Goal: Information Seeking & Learning: Find specific fact

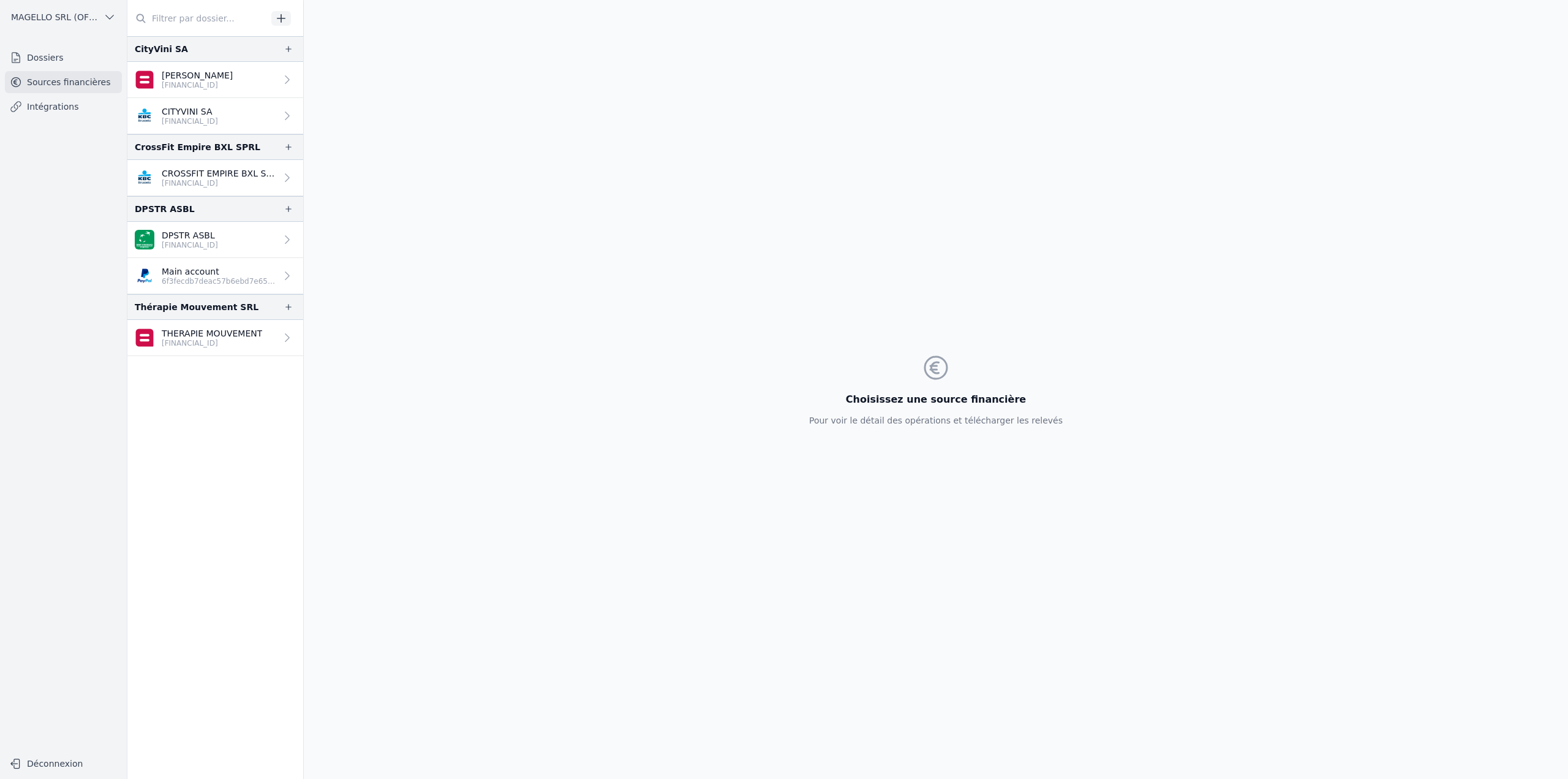
click at [46, 59] on link "Dossiers" at bounding box center [63, 58] width 116 height 22
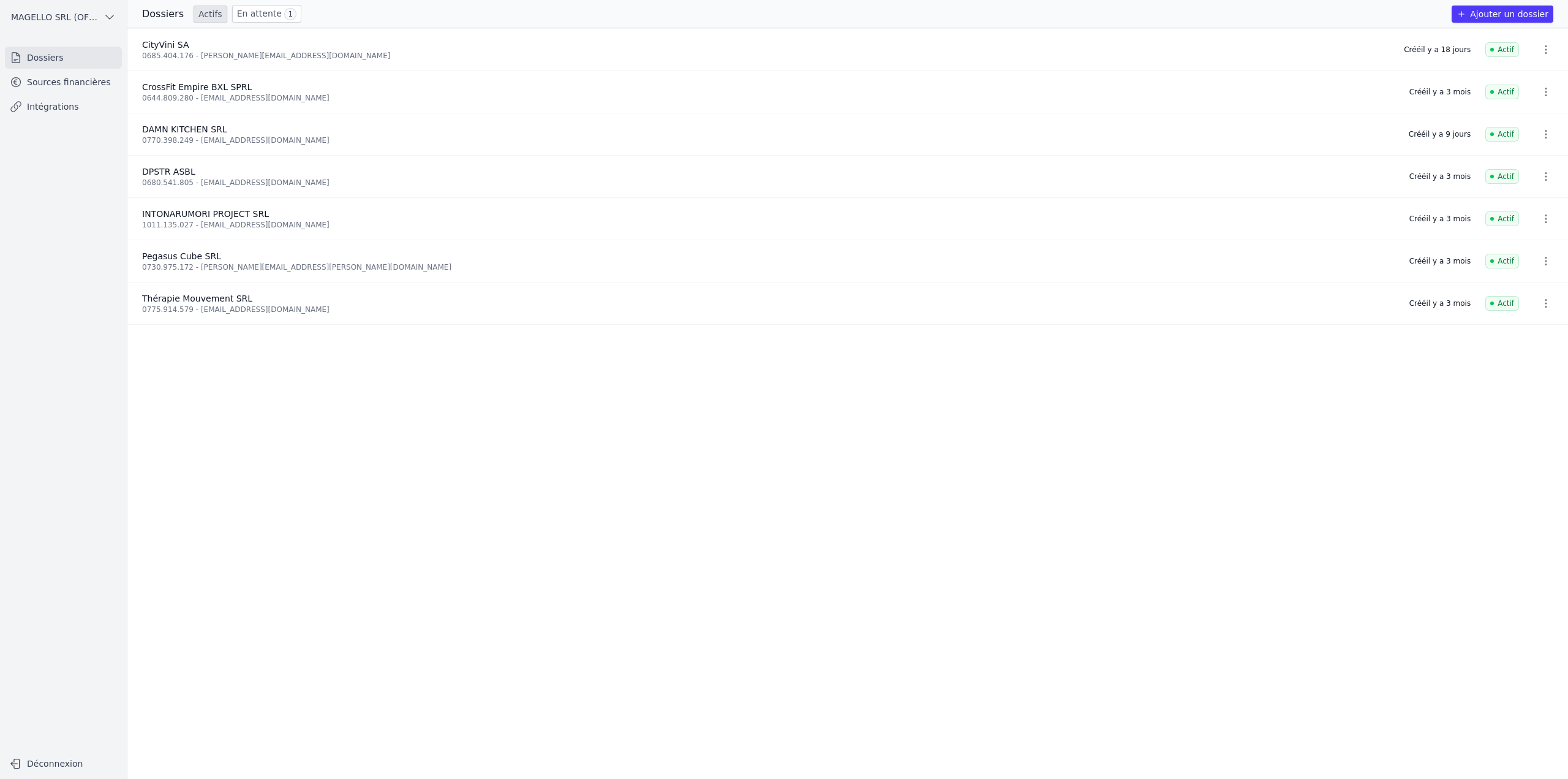
click at [895, 135] on icon "button" at bounding box center [1546, 134] width 12 height 12
drag, startPoint x: 192, startPoint y: 138, endPoint x: 326, endPoint y: 142, distance: 134.1
click at [326, 142] on div at bounding box center [784, 390] width 1568 height 779
click at [260, 17] on link "En attente 1" at bounding box center [267, 14] width 70 height 18
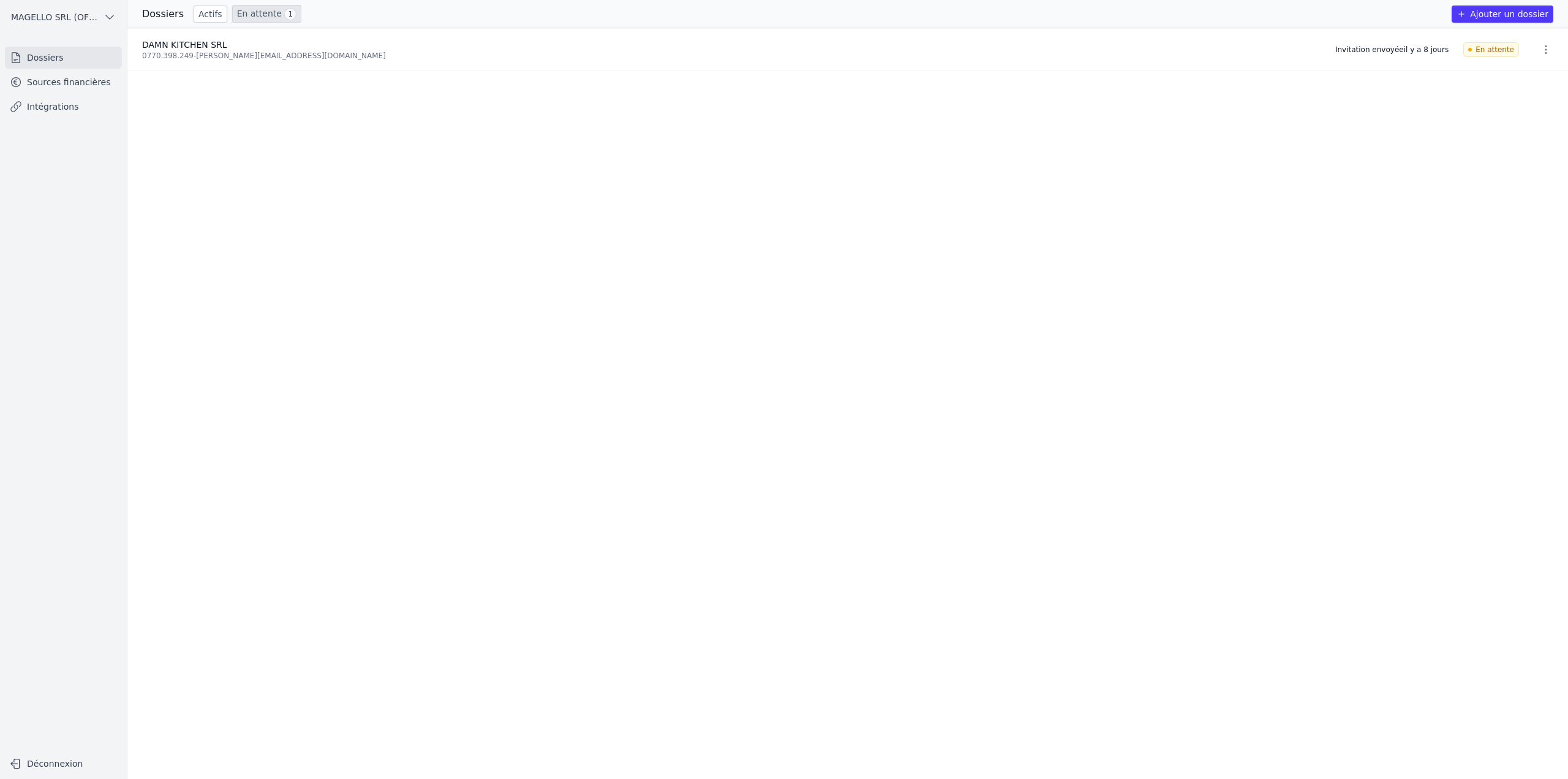
click at [895, 49] on icon "button" at bounding box center [1546, 50] width 12 height 12
click at [895, 74] on button "Ré-inviter" at bounding box center [1522, 76] width 77 height 25
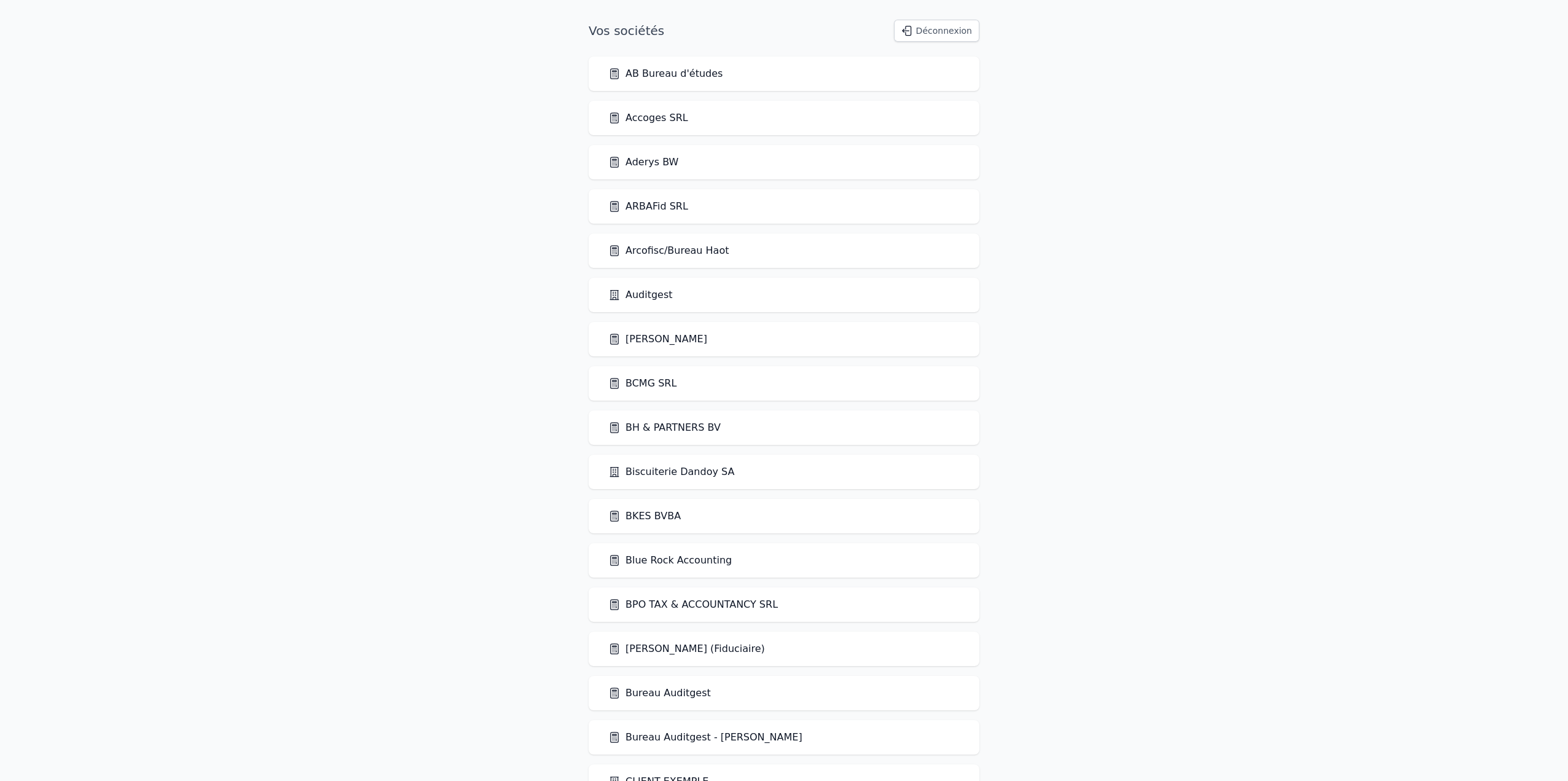
scroll to position [1762, 0]
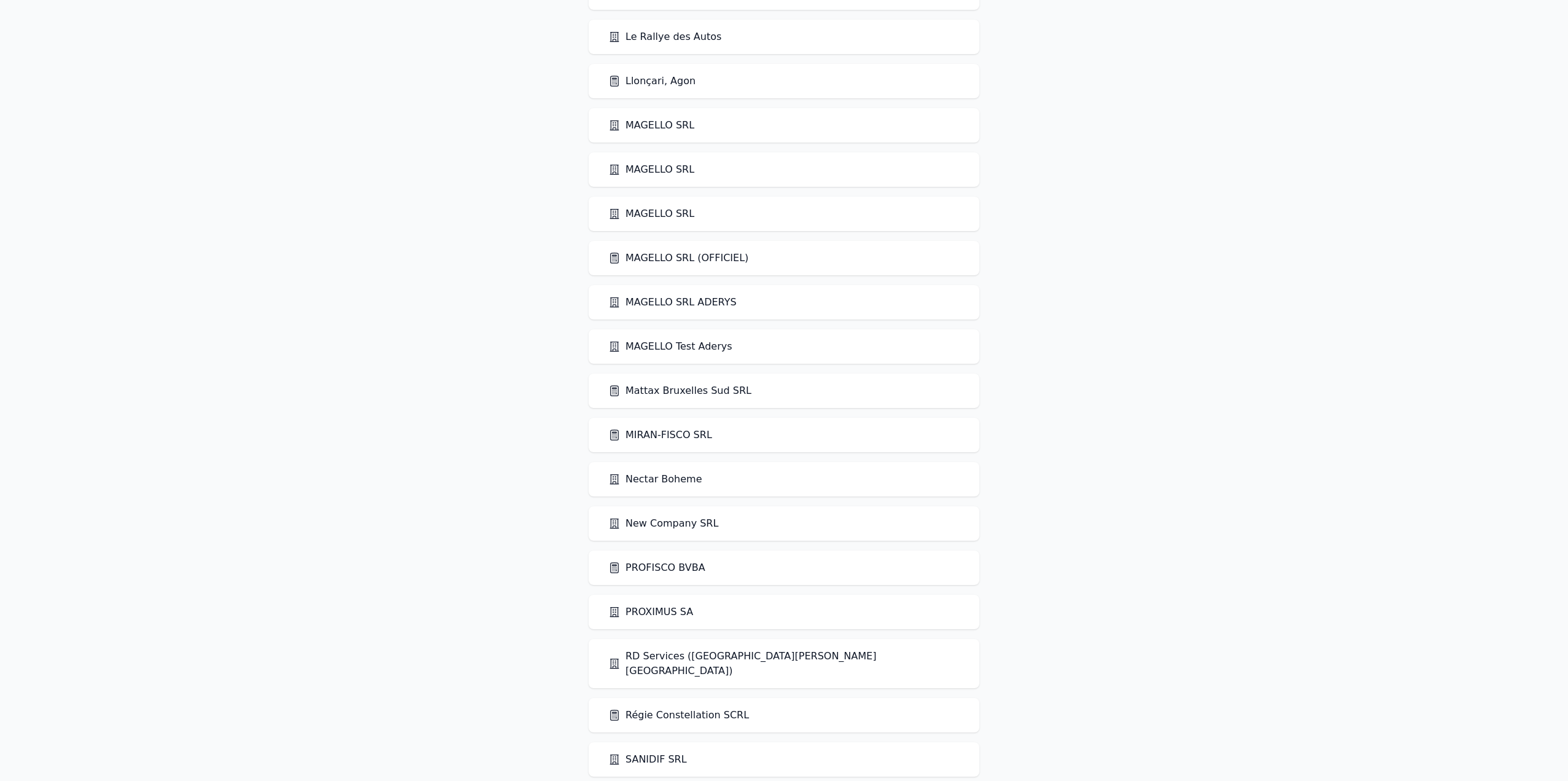
click at [719, 393] on link "Mattax Bruxelles Sud SRL" at bounding box center [679, 390] width 143 height 15
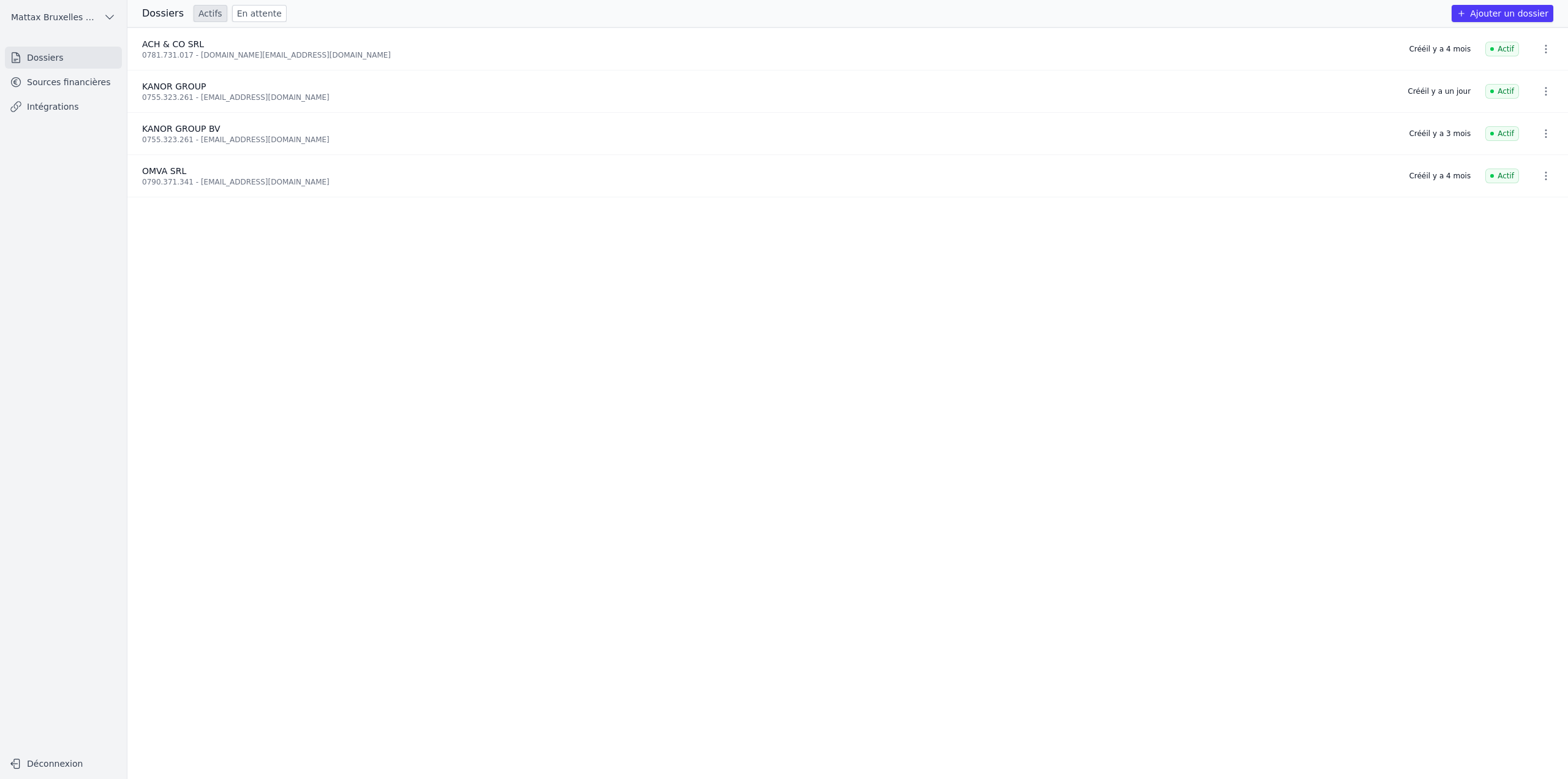
click at [73, 86] on link "Sources financières" at bounding box center [63, 82] width 116 height 22
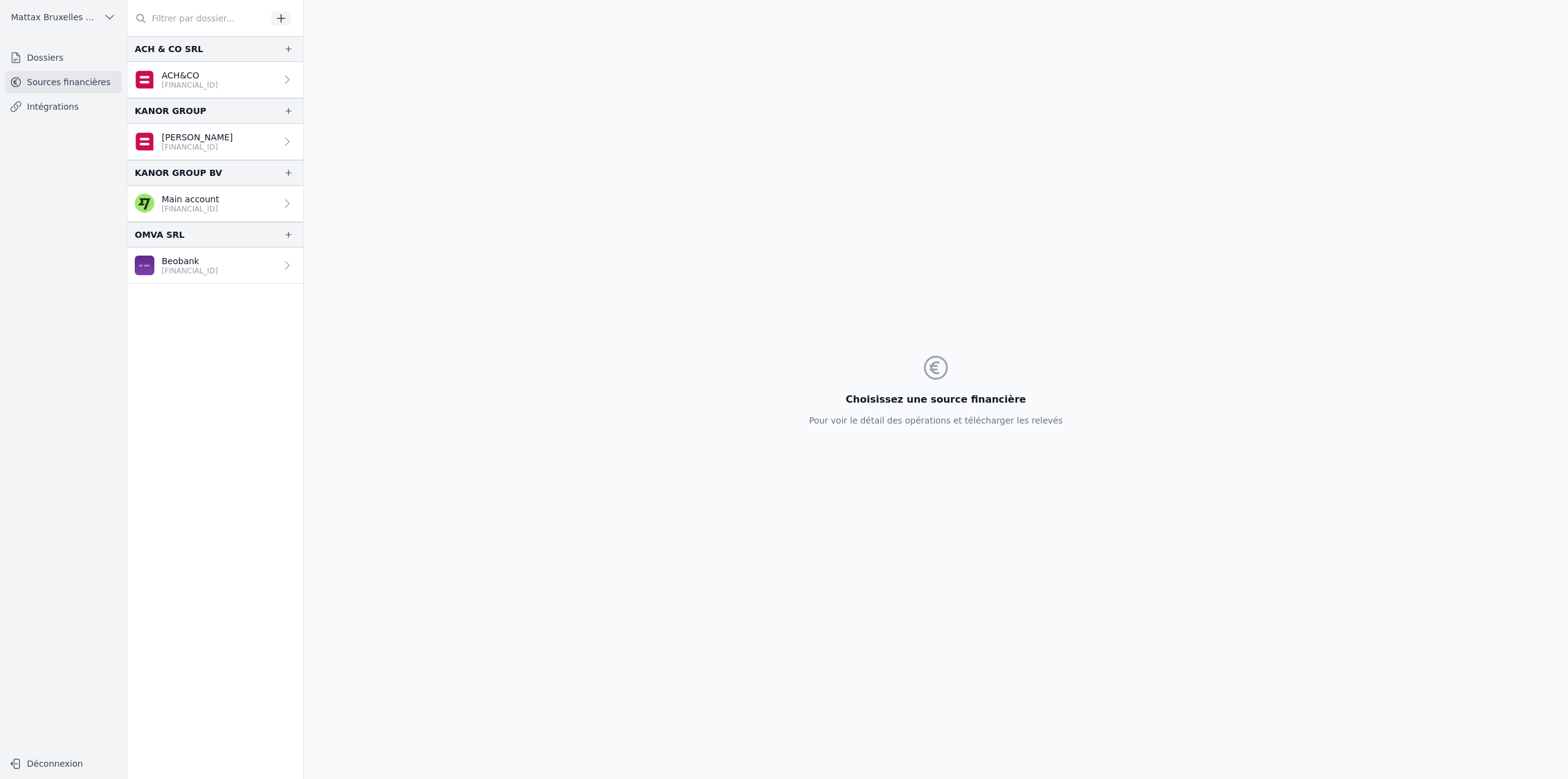
click at [235, 270] on link "Beobank BE60 9501 3740 4370" at bounding box center [215, 266] width 176 height 36
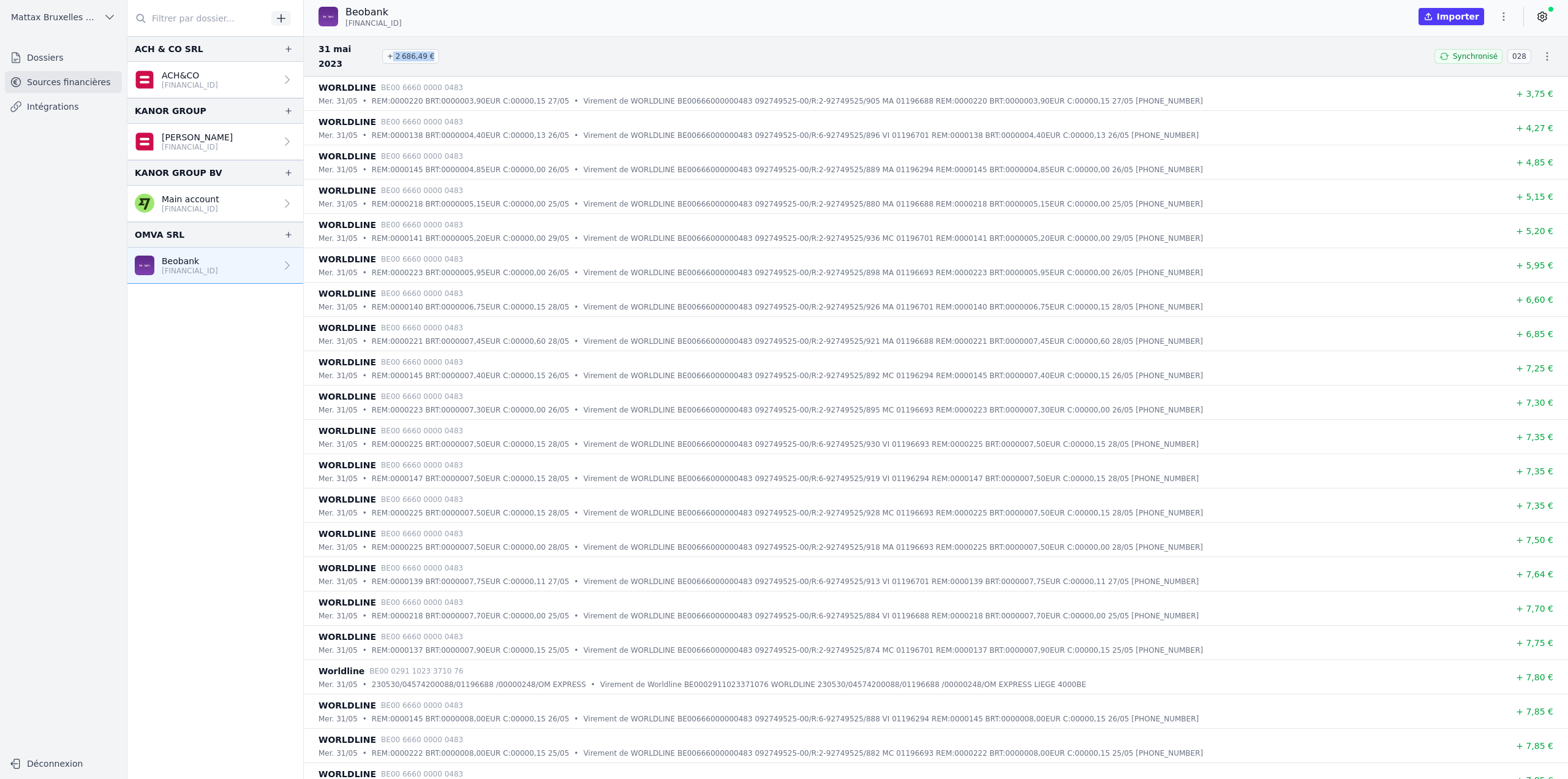
drag, startPoint x: 392, startPoint y: 51, endPoint x: 470, endPoint y: 49, distance: 78.0
click at [470, 49] on h3 "31 mai 2023 + 2 686,49 €" at bounding box center [869, 57] width 1101 height 30
click at [866, 321] on div "WORLDLINE BE00 6660 0000 0483" at bounding box center [899, 328] width 1161 height 15
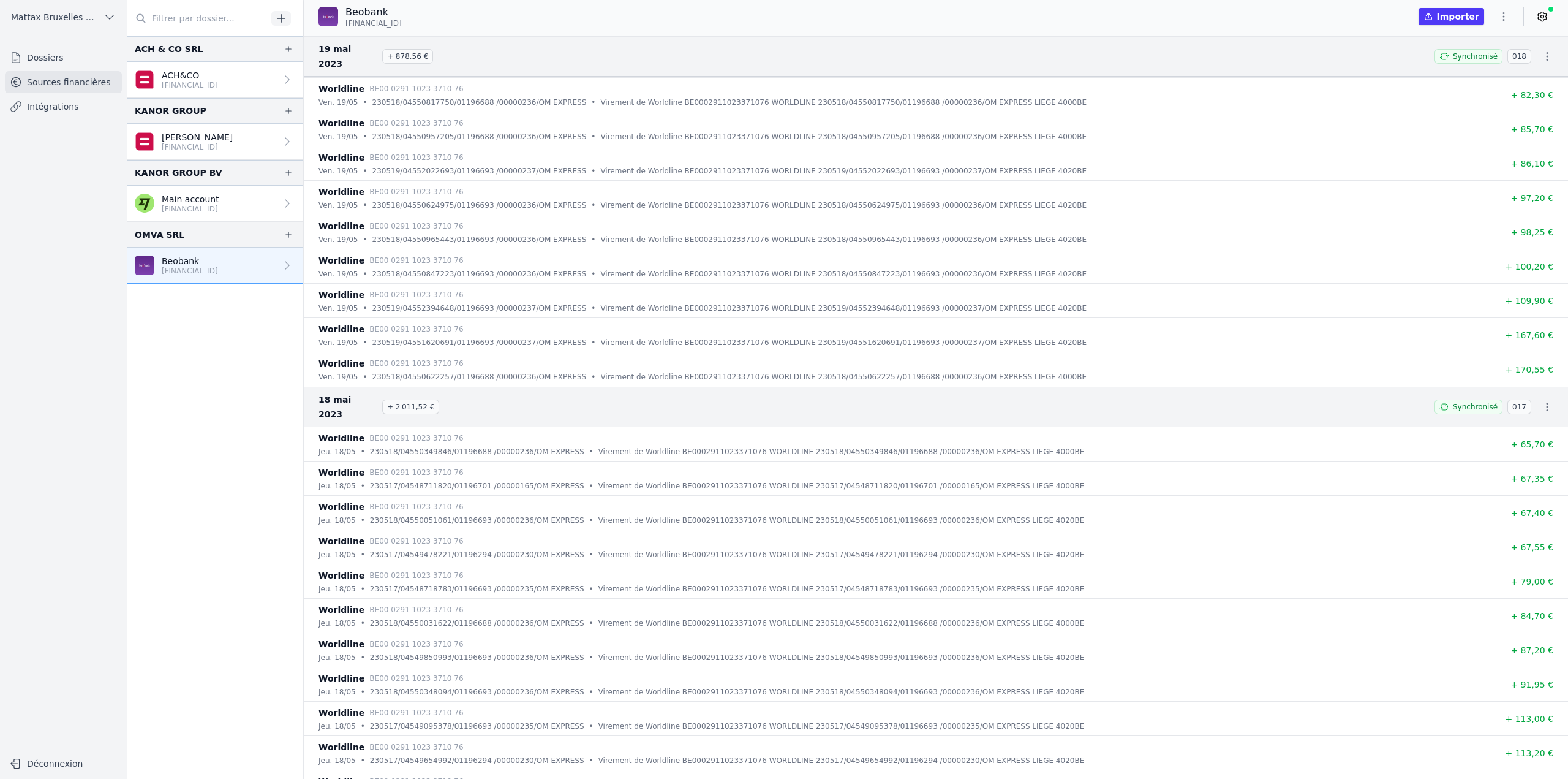
scroll to position [21900, 0]
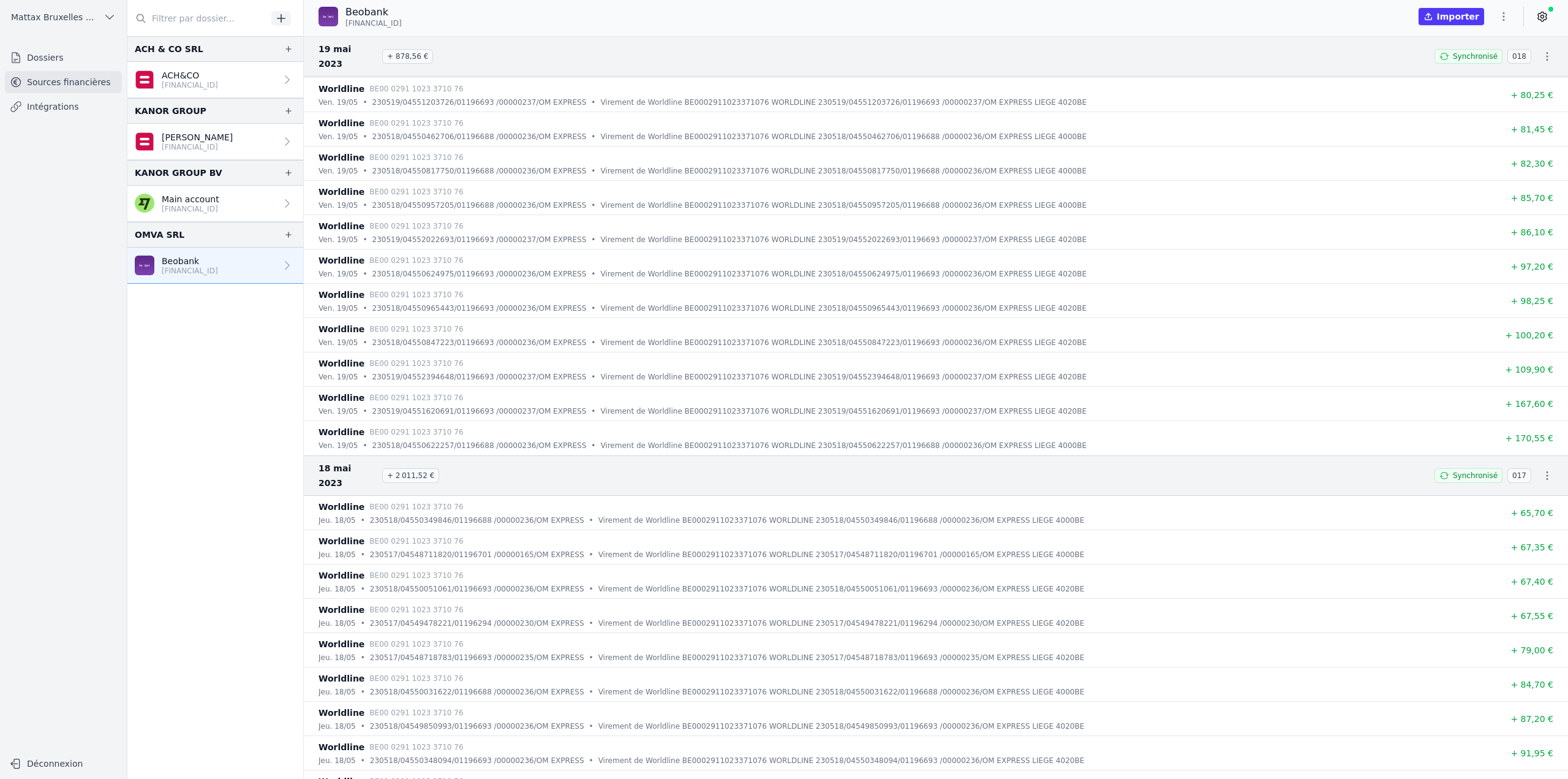
click at [1075, 8] on div "Beobank BE60 9501 3740 4370 Importer" at bounding box center [936, 16] width 1264 height 23
click at [1341, 13] on div "Beobank BE60 9501 3740 4370 Importer" at bounding box center [936, 16] width 1264 height 23
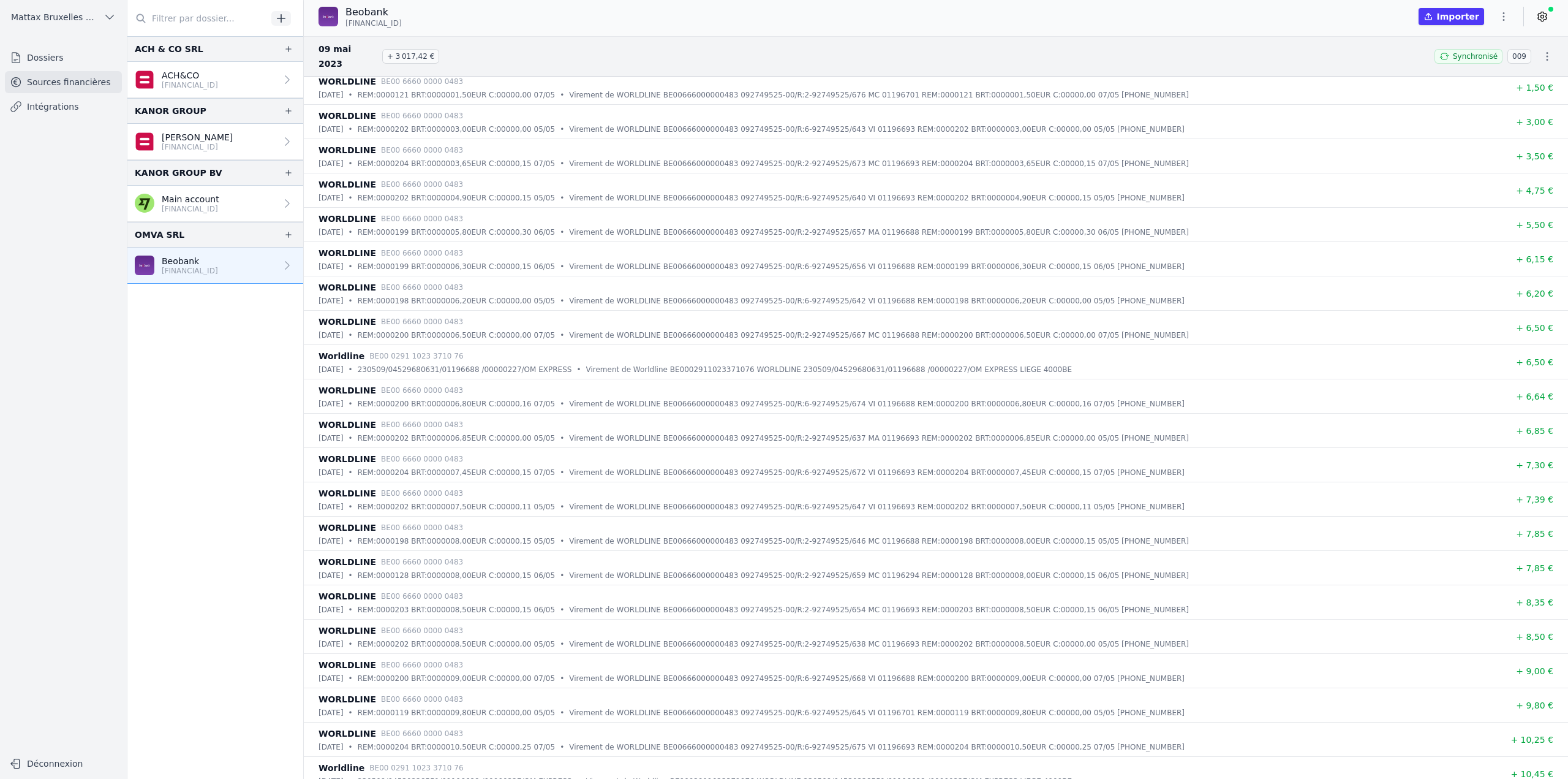
scroll to position [37894, 0]
